Goal: Navigation & Orientation: Find specific page/section

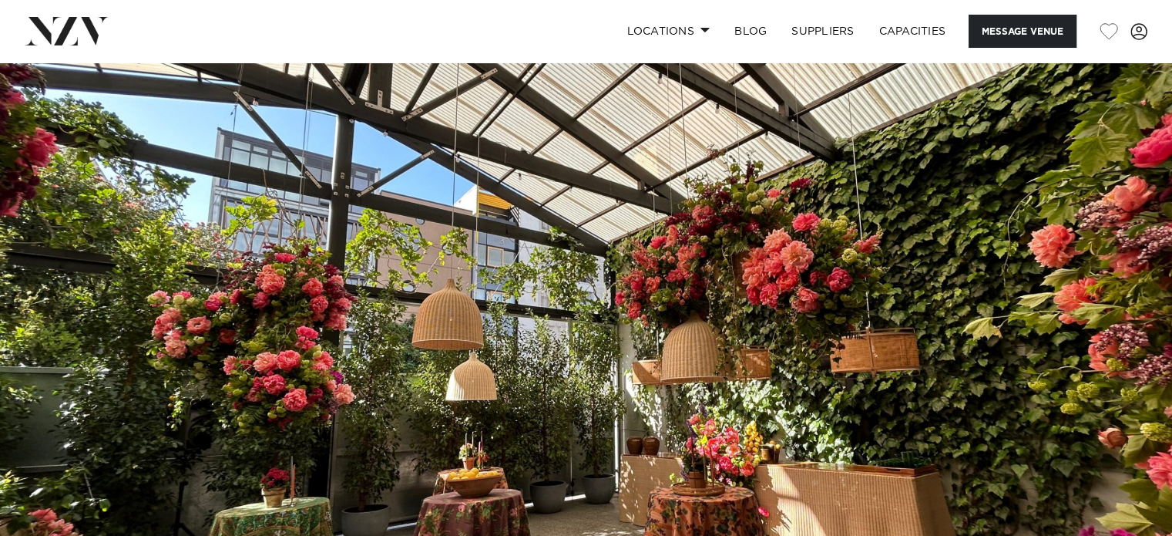
scroll to position [128, 0]
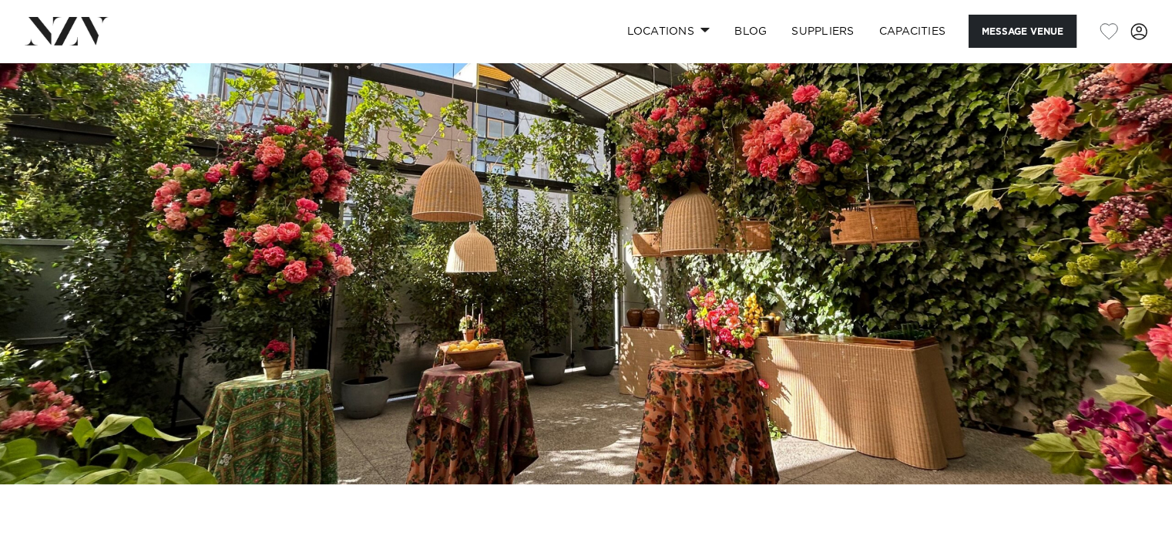
click at [678, 5] on nav "Locations [GEOGRAPHIC_DATA] [GEOGRAPHIC_DATA] [GEOGRAPHIC_DATA] [GEOGRAPHIC_DAT…" at bounding box center [586, 31] width 1172 height 62
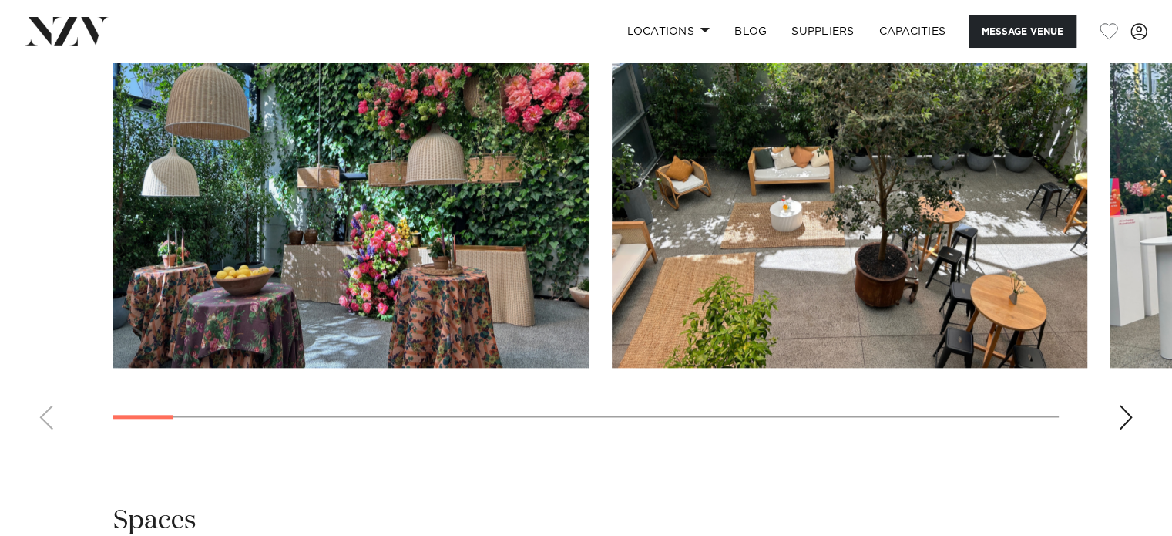
scroll to position [1541, 0]
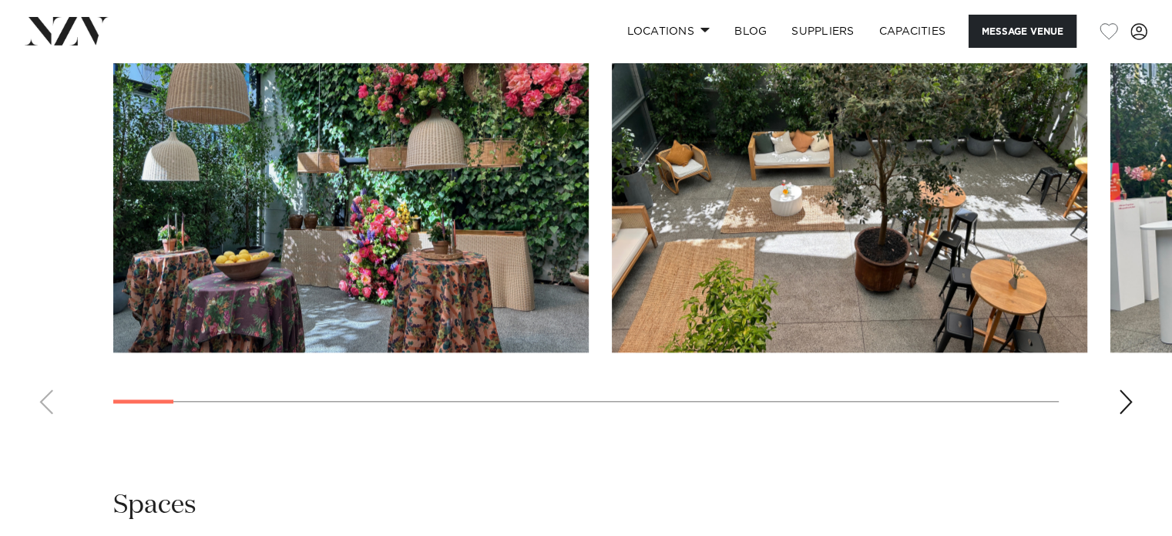
click at [1130, 392] on div "Next slide" at bounding box center [1125, 401] width 15 height 25
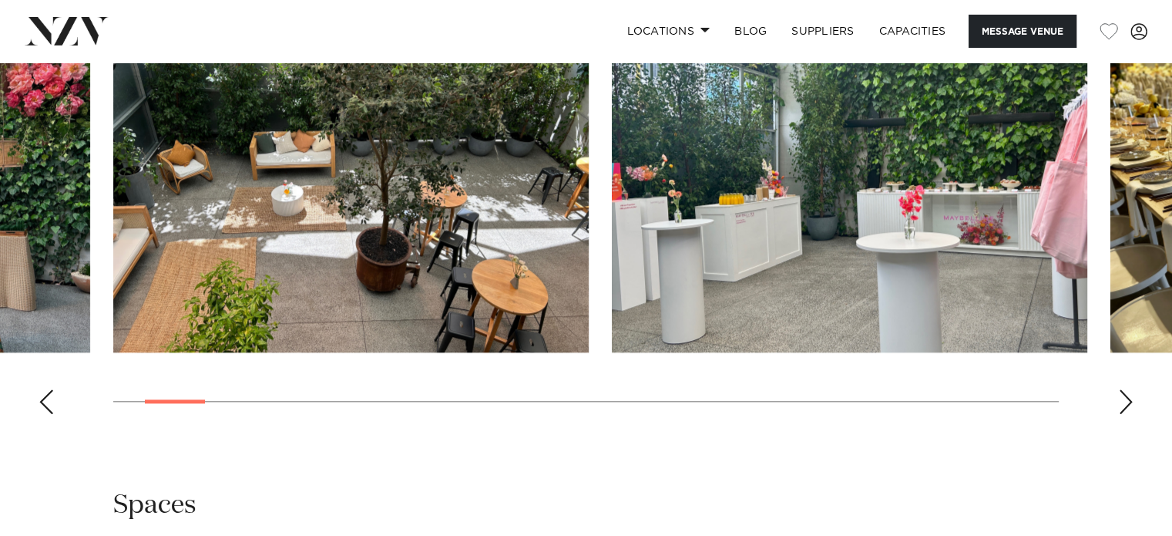
click at [1129, 392] on div "Next slide" at bounding box center [1125, 401] width 15 height 25
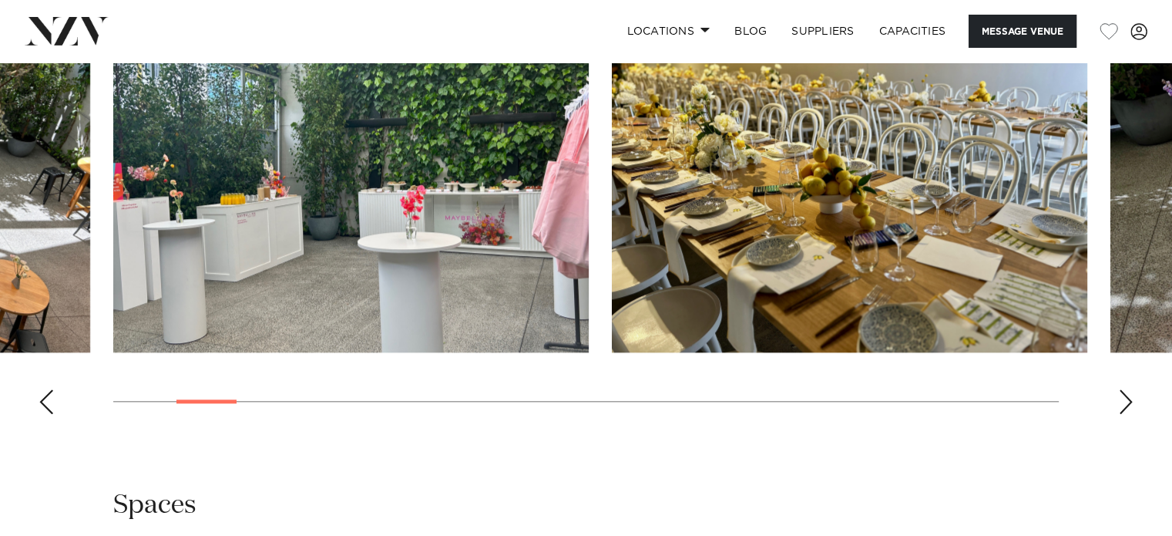
click at [1124, 400] on div "Next slide" at bounding box center [1125, 401] width 15 height 25
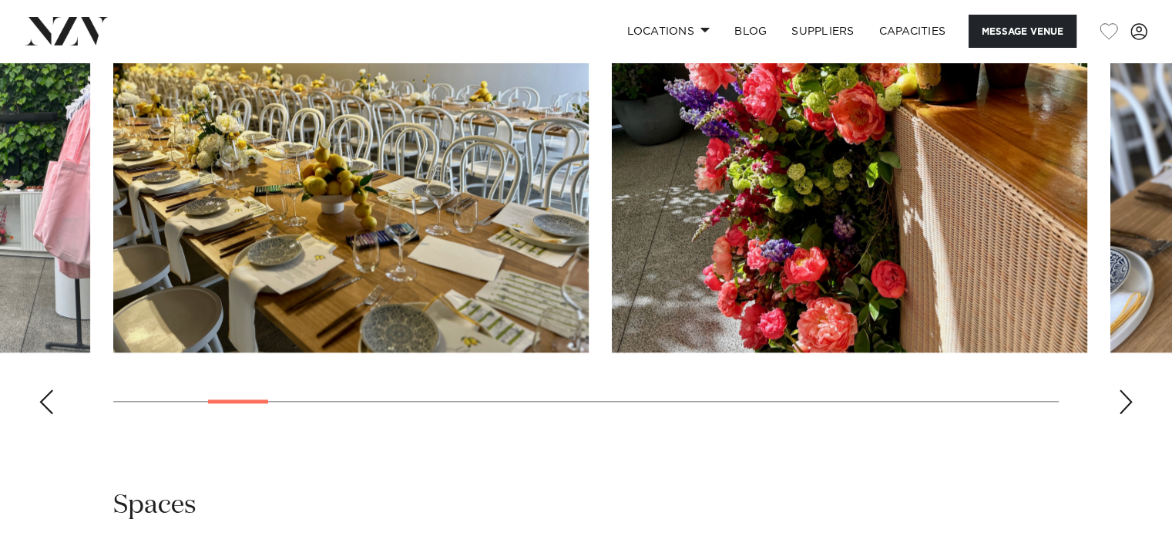
click at [1124, 400] on div "Next slide" at bounding box center [1125, 401] width 15 height 25
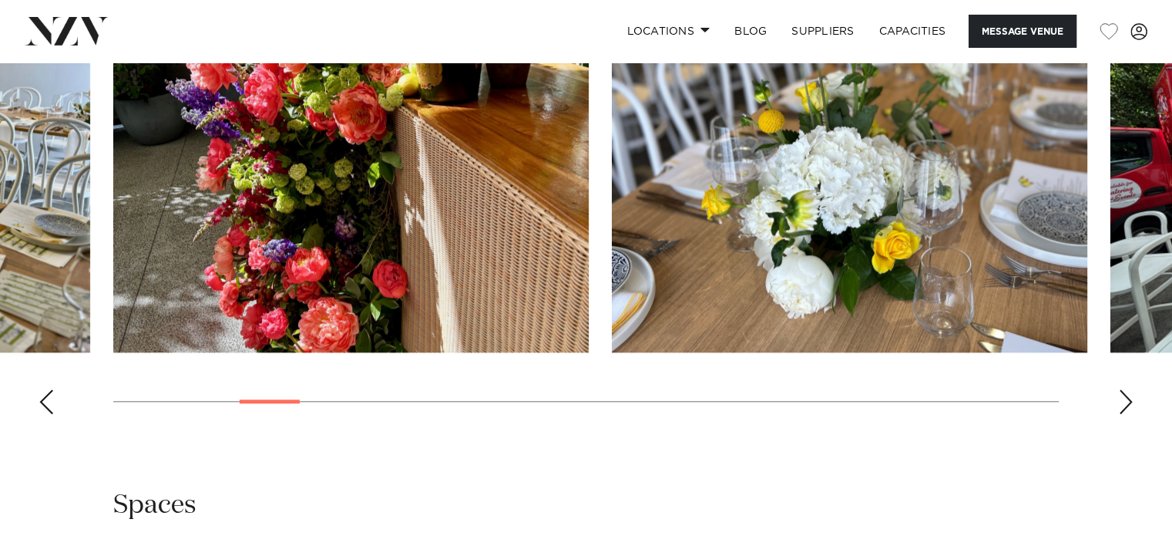
click at [1124, 400] on div "Next slide" at bounding box center [1125, 401] width 15 height 25
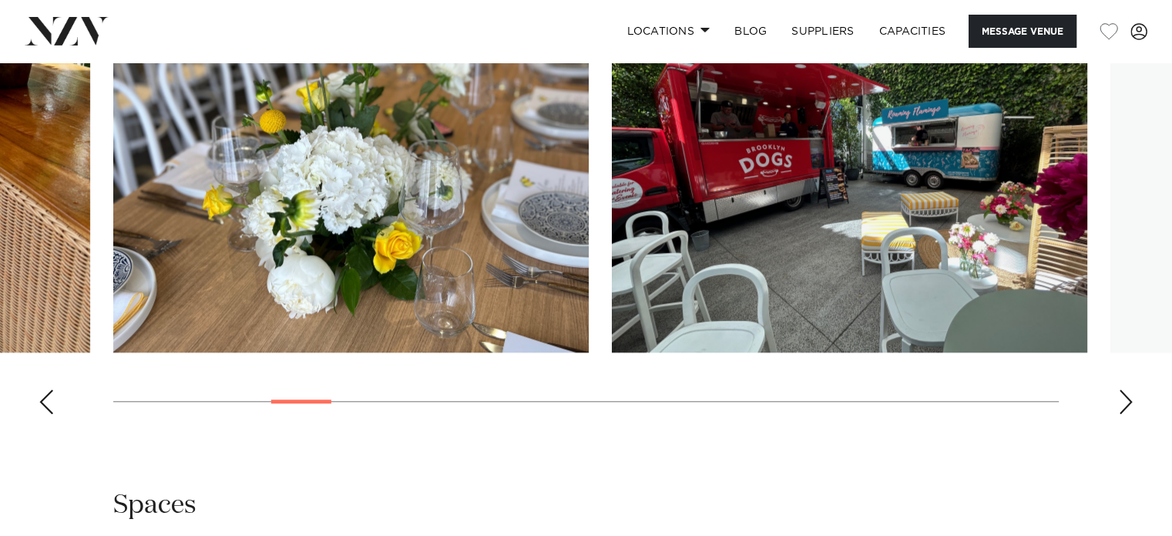
click at [1124, 400] on div "Next slide" at bounding box center [1125, 401] width 15 height 25
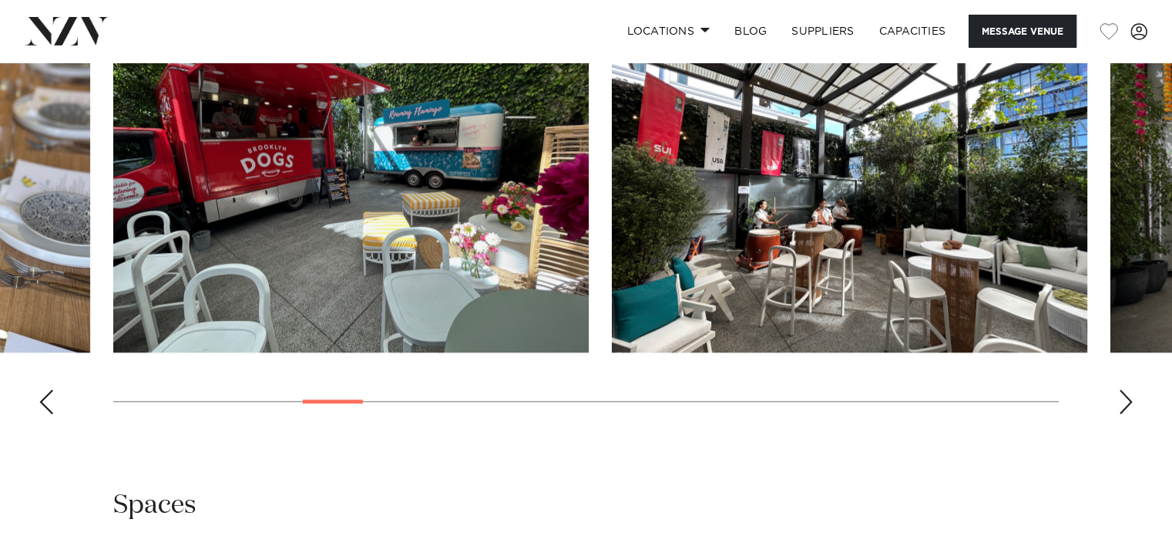
click at [1124, 400] on div "Next slide" at bounding box center [1125, 401] width 15 height 25
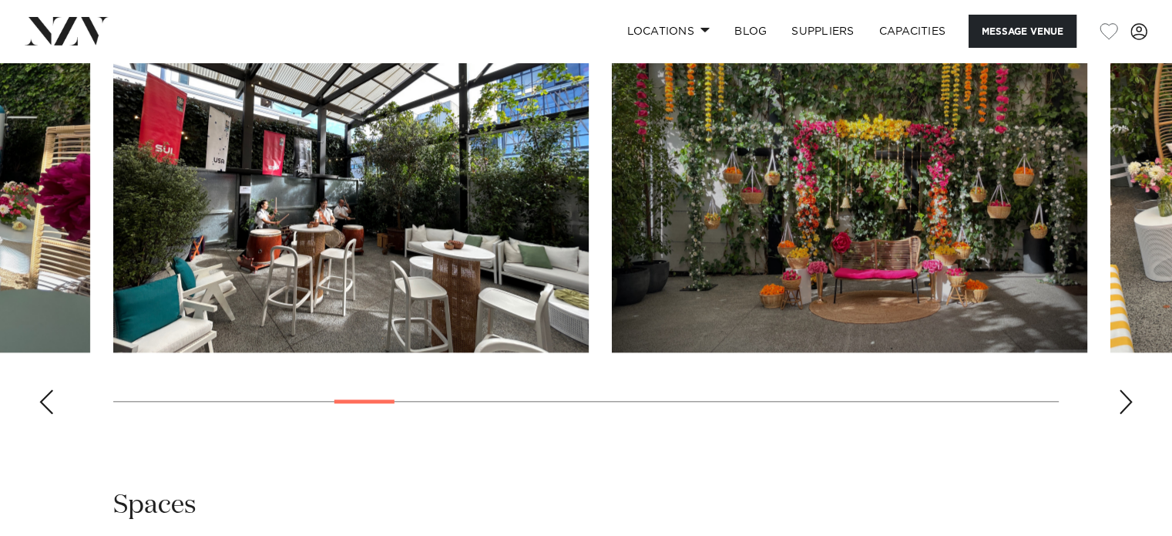
scroll to position [1412, 0]
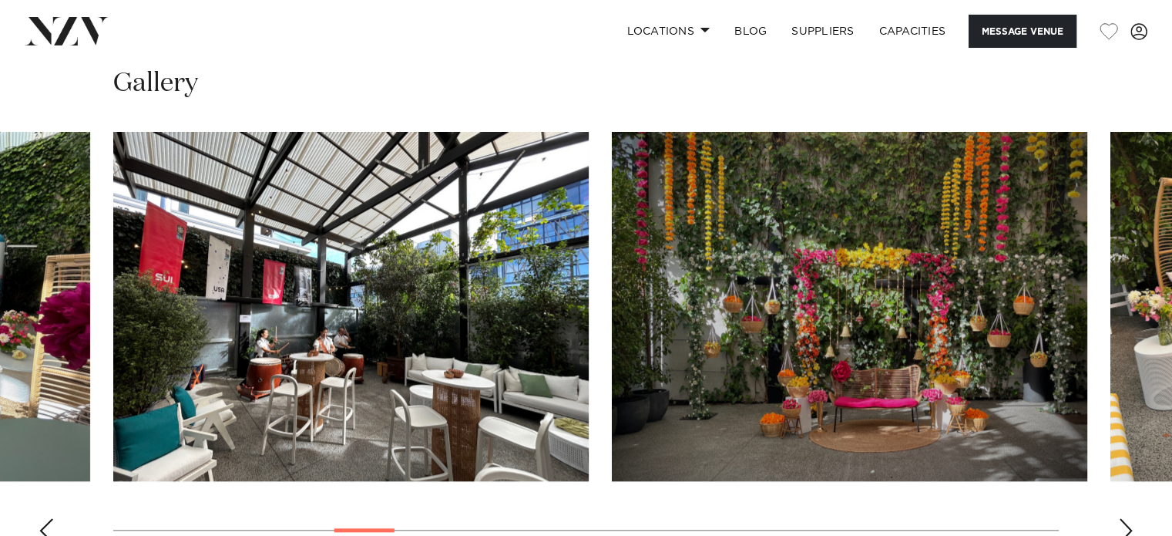
click at [1124, 519] on div "Next slide" at bounding box center [1125, 530] width 15 height 25
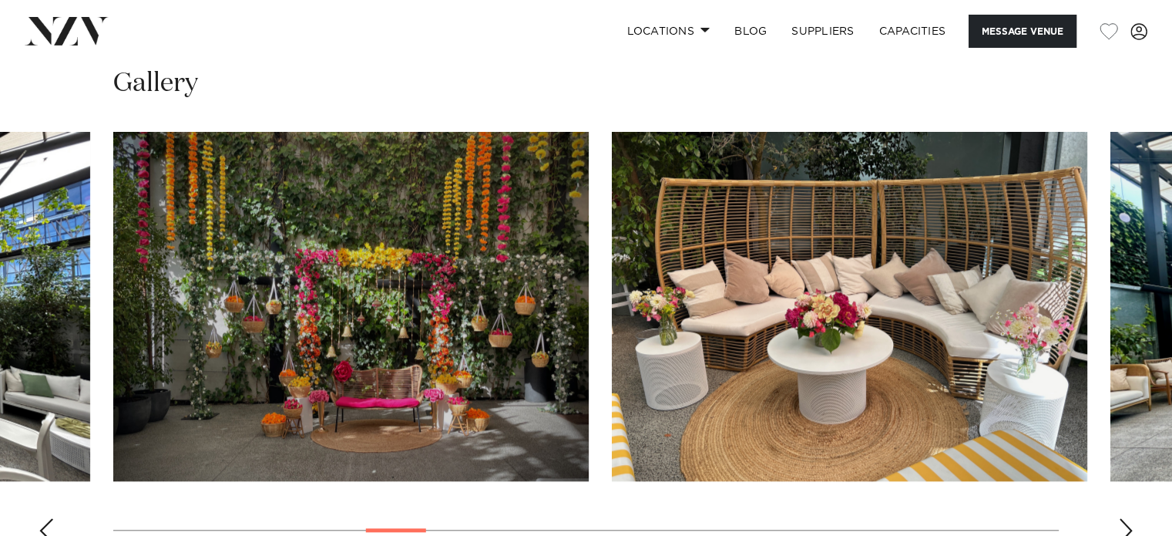
click at [1124, 518] on div "Next slide" at bounding box center [1125, 530] width 15 height 25
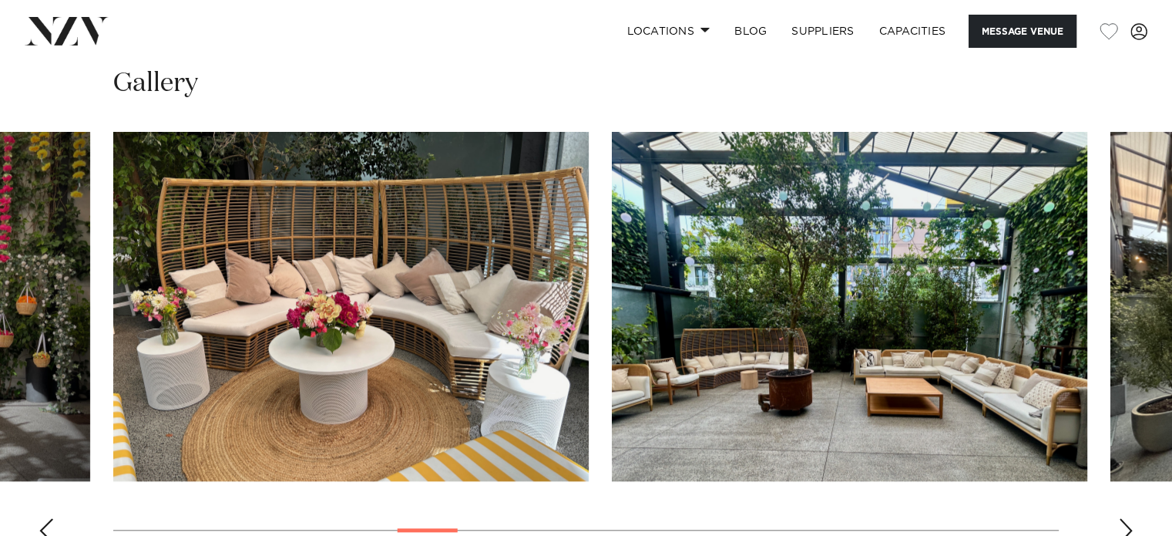
click at [1124, 519] on div "Next slide" at bounding box center [1125, 530] width 15 height 25
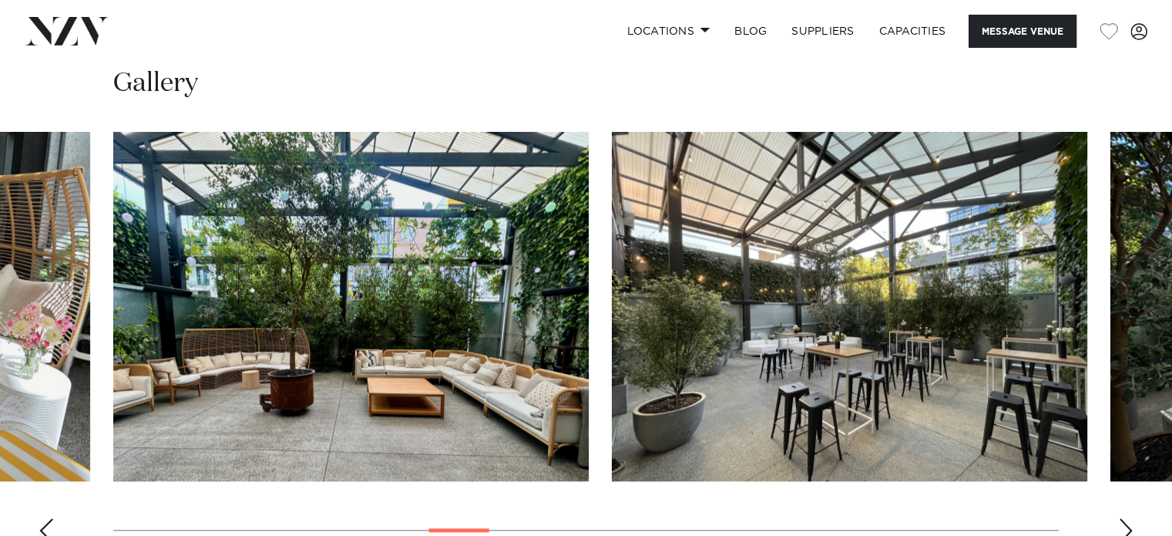
click at [1124, 519] on div "Next slide" at bounding box center [1125, 530] width 15 height 25
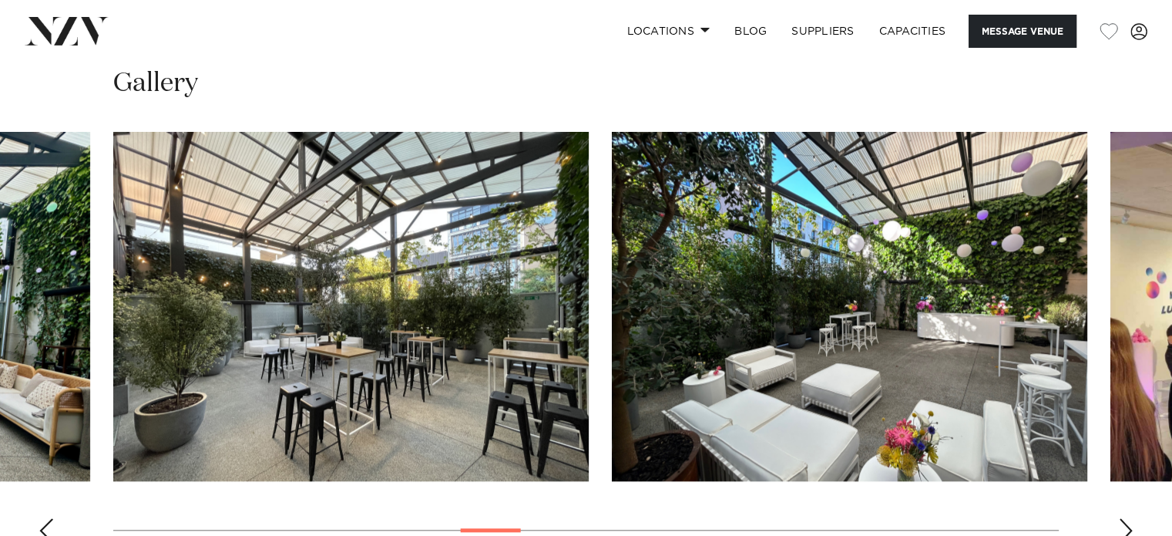
click at [1119, 523] on div "Next slide" at bounding box center [1125, 530] width 15 height 25
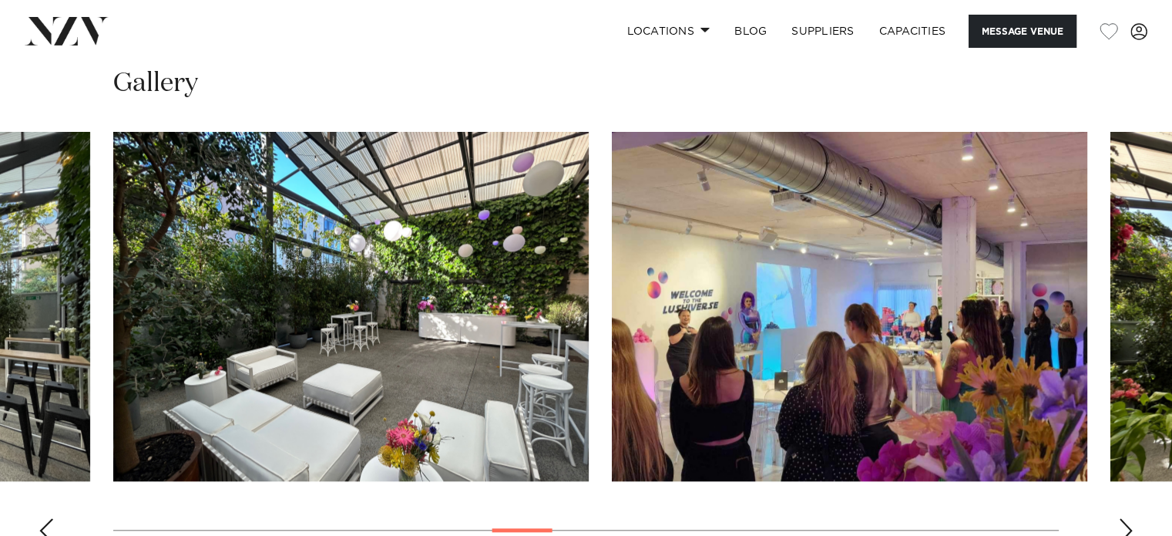
click at [1110, 519] on swiper-container at bounding box center [586, 343] width 1172 height 423
click at [1128, 520] on div "Next slide" at bounding box center [1125, 530] width 15 height 25
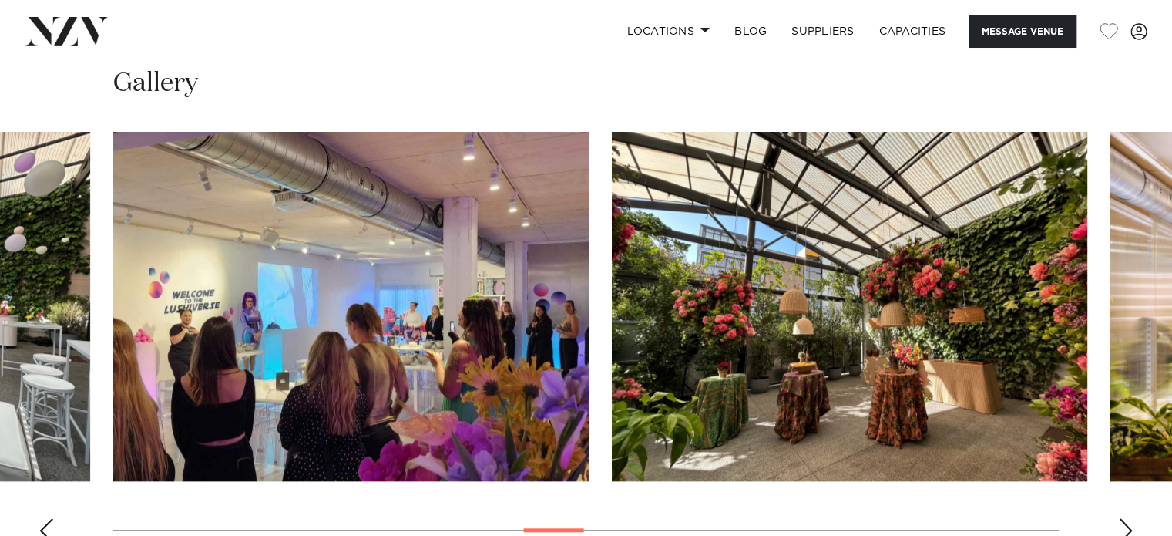
click at [1125, 519] on div "Next slide" at bounding box center [1125, 530] width 15 height 25
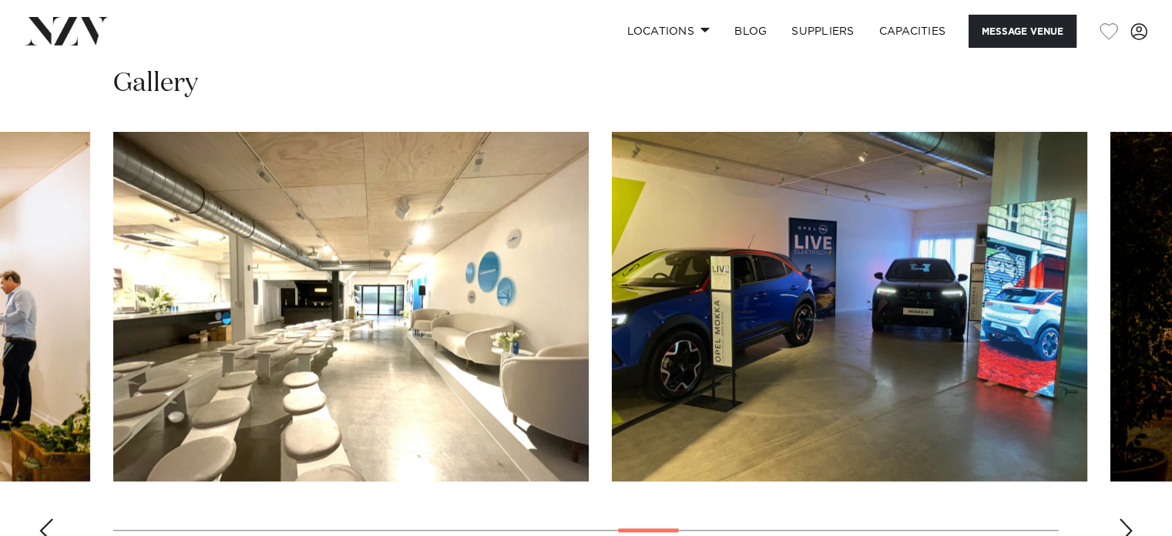
click at [1126, 526] on div "Next slide" at bounding box center [1125, 530] width 15 height 25
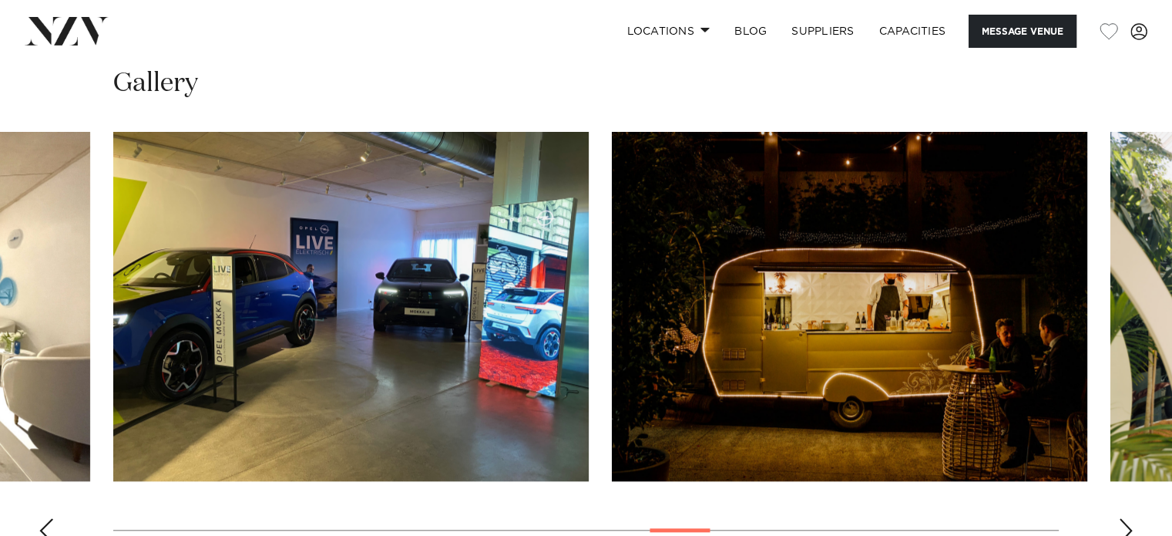
click at [1123, 526] on div "Next slide" at bounding box center [1125, 530] width 15 height 25
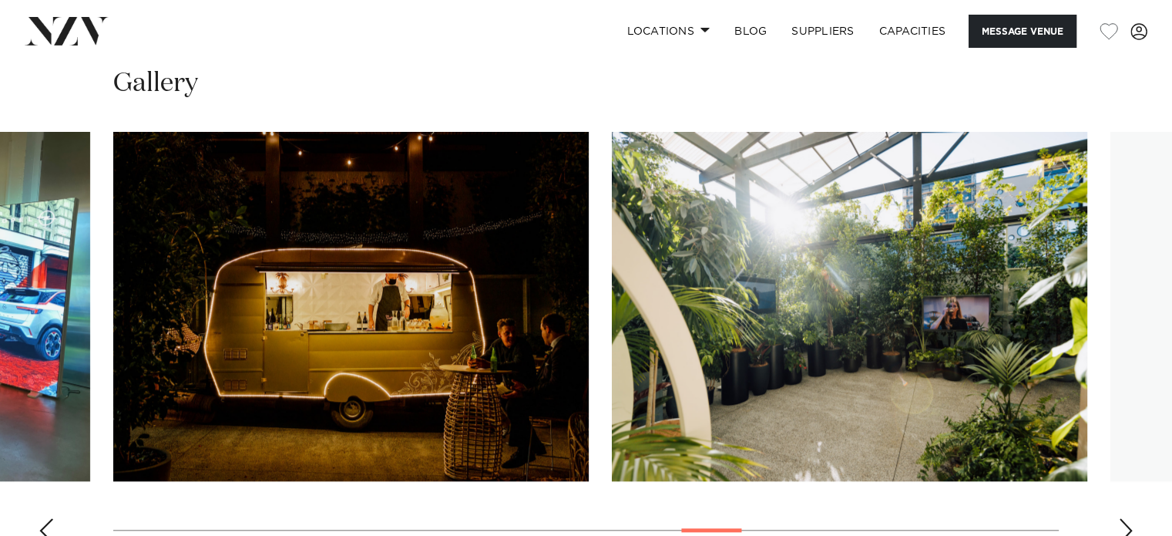
click at [1123, 526] on div "Next slide" at bounding box center [1125, 530] width 15 height 25
